Goal: Information Seeking & Learning: Check status

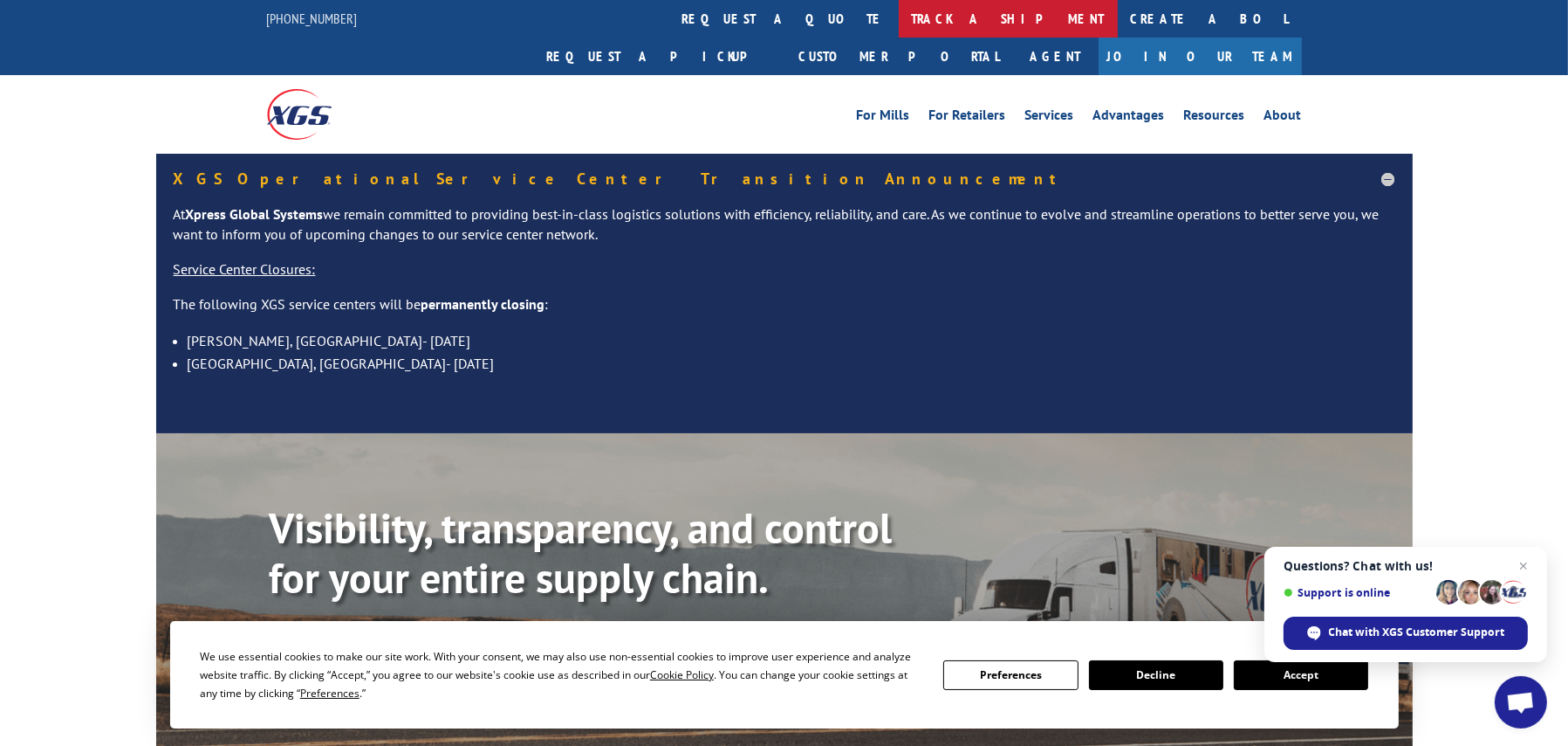
click at [899, 26] on link "track a shipment" at bounding box center [1008, 19] width 219 height 38
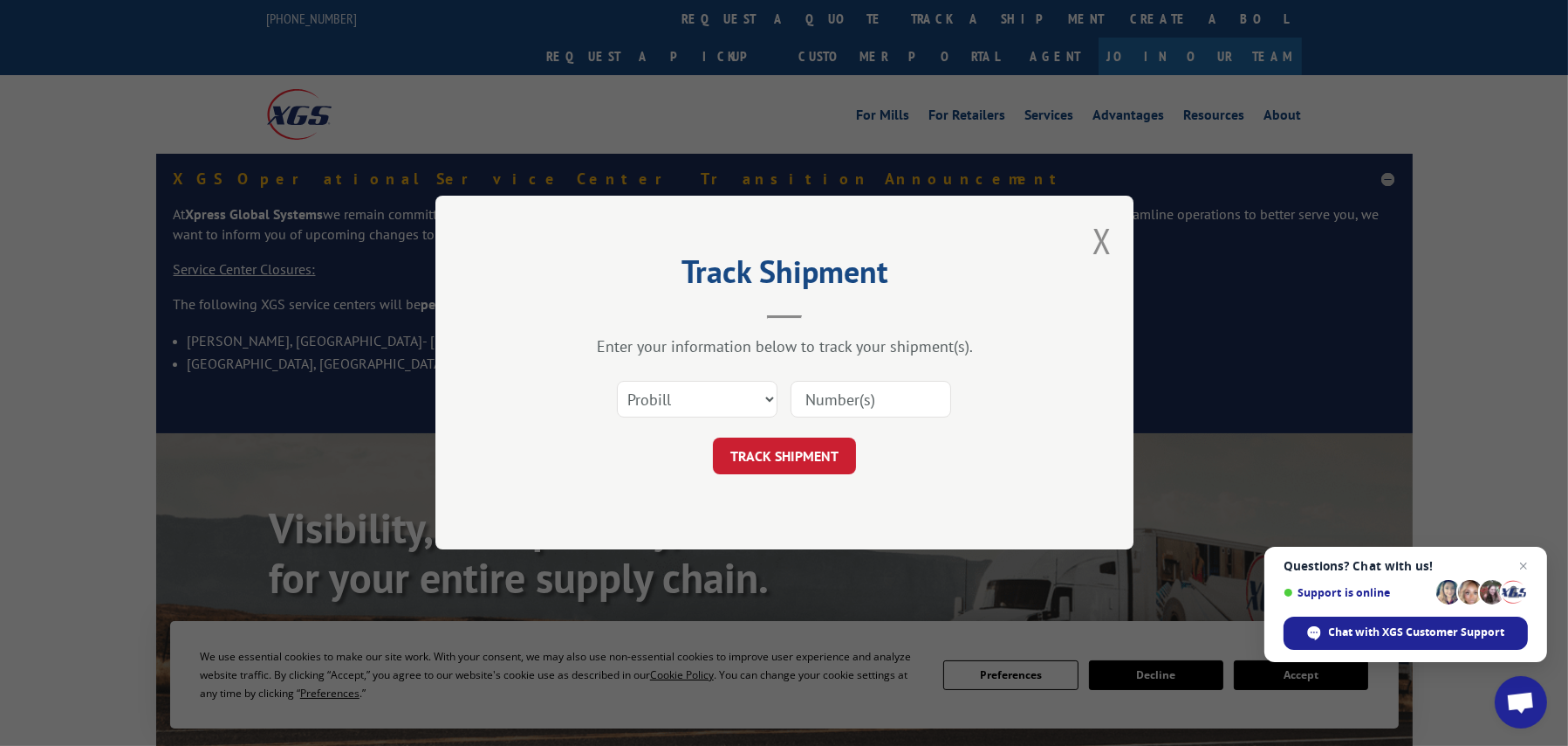
click at [853, 403] on input at bounding box center [870, 399] width 160 height 37
paste input "16928503"
type input "16928503"
click at [757, 464] on button "TRACK SHIPMENT" at bounding box center [784, 456] width 143 height 37
